Goal: Check status: Check status

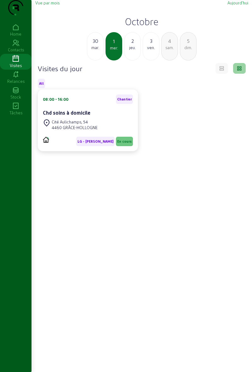
click at [131, 50] on div "jeu." at bounding box center [133, 48] width 16 height 6
click at [107, 117] on div "Veys Lejeune SNC" at bounding box center [88, 113] width 90 height 8
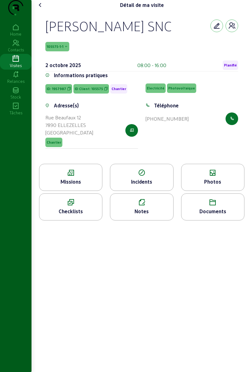
click at [232, 30] on icon "button" at bounding box center [232, 26] width 8 height 8
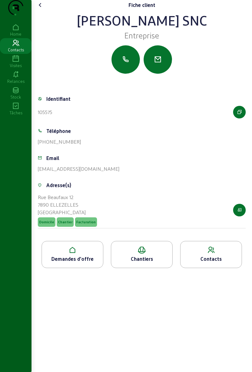
click at [146, 263] on div "Chantiers" at bounding box center [141, 259] width 61 height 8
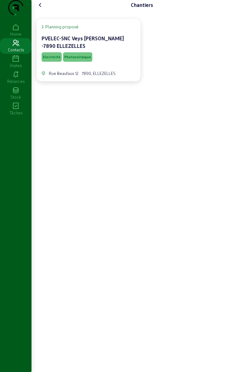
click at [120, 63] on div "Electricité Photovoltaique" at bounding box center [89, 57] width 94 height 12
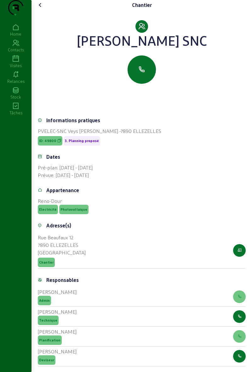
scroll to position [98, 0]
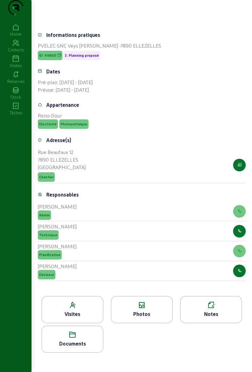
click at [84, 302] on icon at bounding box center [72, 306] width 61 height 8
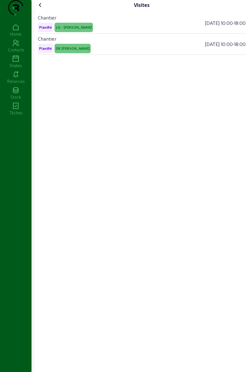
click at [47, 4] on div "Visites Chantier Planifié LG - Alessio - E 02/10/2025 10:00 - 18:00 Chantier Pl…" at bounding box center [142, 177] width 221 height 354
click at [39, 9] on icon at bounding box center [41, 5] width 8 height 8
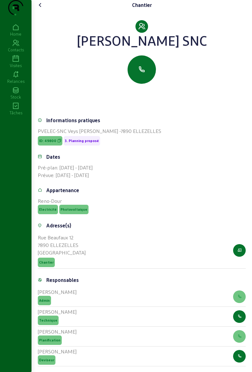
click at [39, 10] on cam-font-icon at bounding box center [40, 5] width 10 height 10
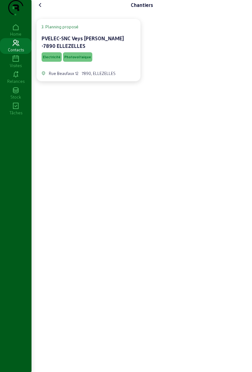
click at [40, 9] on icon at bounding box center [41, 5] width 8 height 8
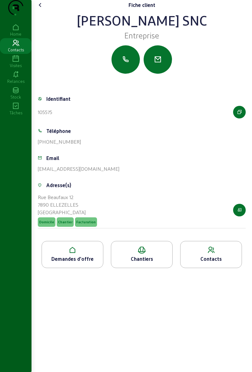
click at [41, 9] on icon at bounding box center [41, 5] width 8 height 8
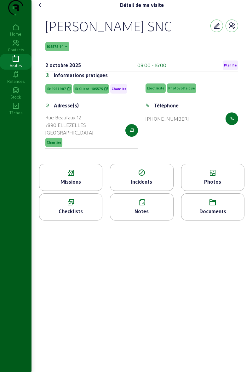
click at [219, 186] on div "Photos" at bounding box center [213, 182] width 63 height 8
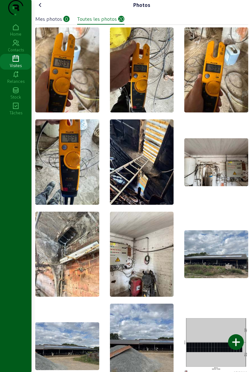
click at [45, 10] on cam-font-icon at bounding box center [40, 5] width 10 height 10
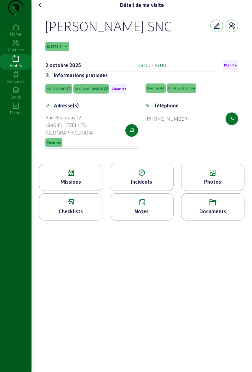
click at [41, 9] on icon at bounding box center [41, 5] width 8 height 8
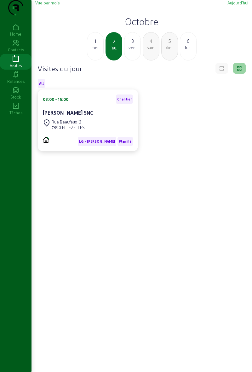
click at [99, 45] on div "1" at bounding box center [95, 41] width 16 height 8
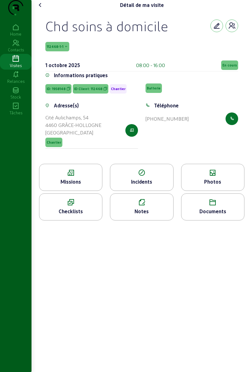
click at [216, 177] on icon at bounding box center [213, 173] width 63 height 8
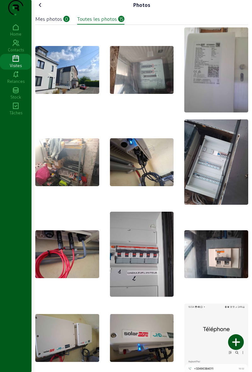
click at [238, 340] on div at bounding box center [236, 342] width 16 height 16
